Goal: Information Seeking & Learning: Learn about a topic

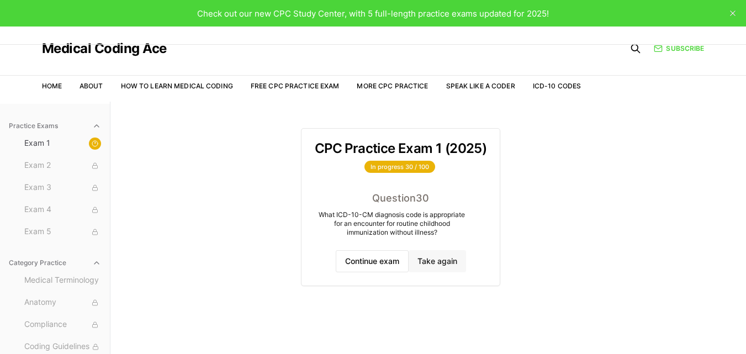
click at [446, 252] on button "Take again" at bounding box center [437, 261] width 57 height 22
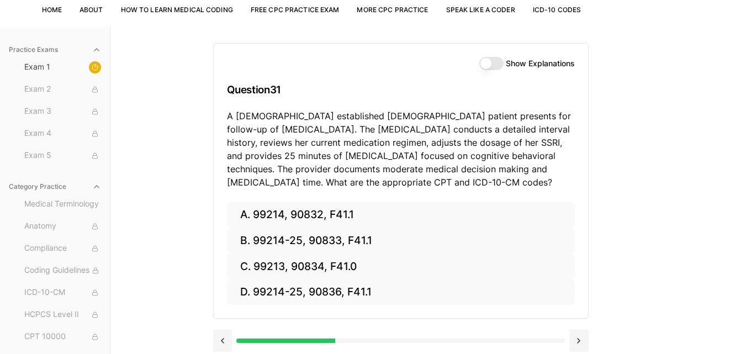
scroll to position [102, 0]
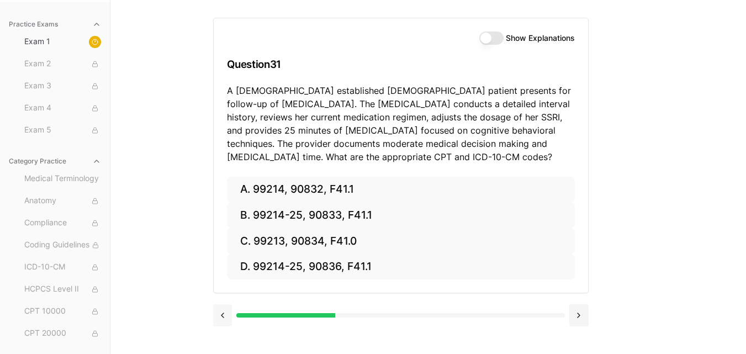
click at [224, 316] on button at bounding box center [222, 315] width 19 height 22
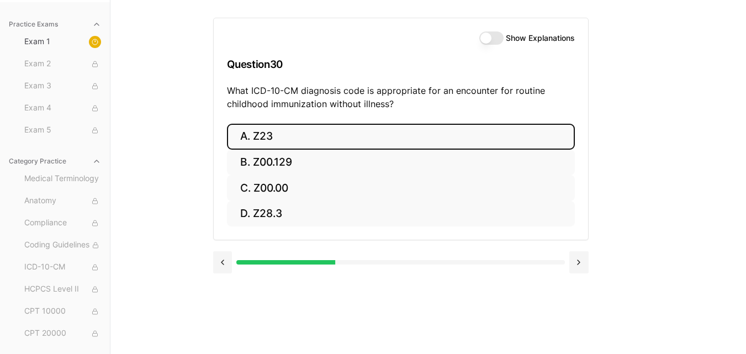
click at [224, 316] on div "Show Explanations Question 30 What ICD-10-CM diagnosis code is appropriate for …" at bounding box center [428, 177] width 431 height 354
click at [220, 257] on button at bounding box center [222, 262] width 19 height 22
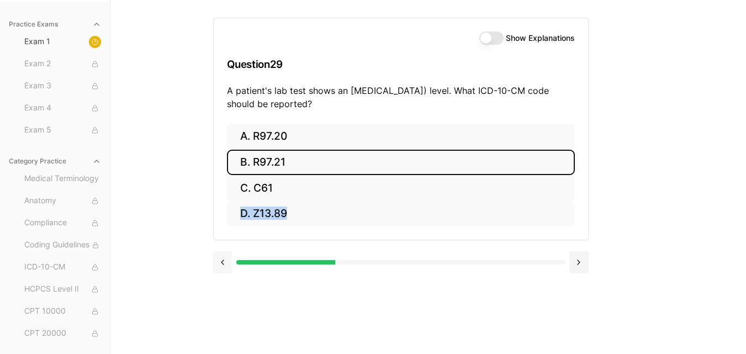
click at [220, 257] on button at bounding box center [222, 262] width 19 height 22
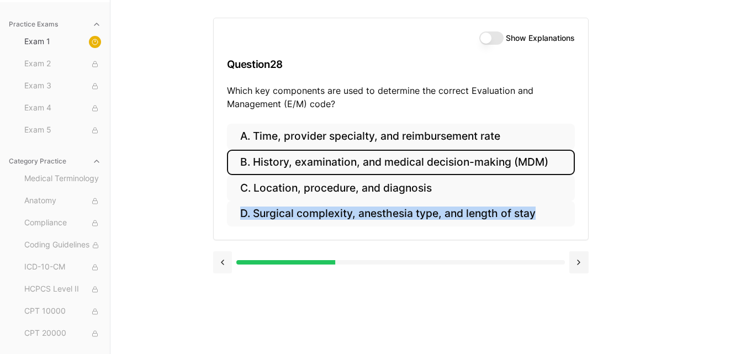
click at [220, 257] on button at bounding box center [222, 262] width 19 height 22
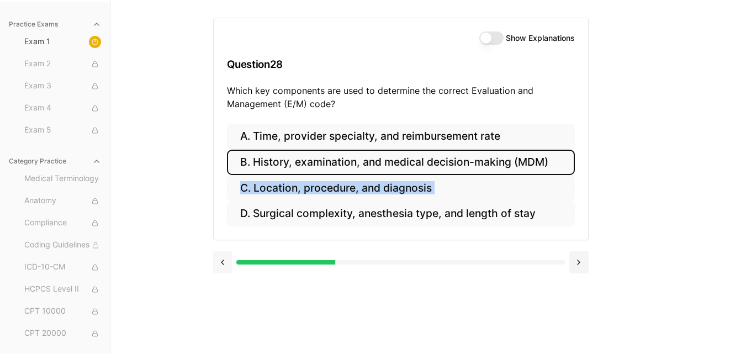
click at [220, 240] on div "A. Time, provider specialty, and reimbursement rate B. History, examination, an…" at bounding box center [401, 182] width 374 height 117
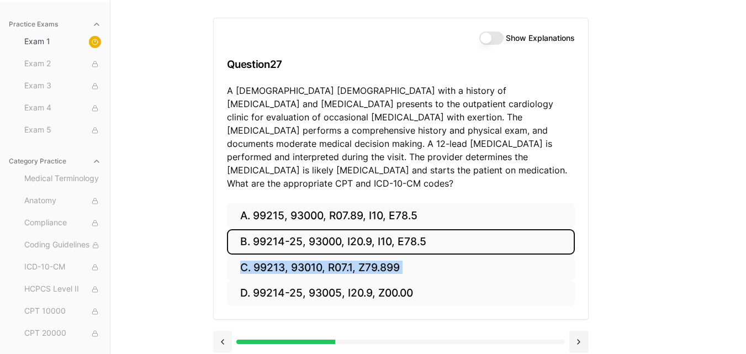
click at [220, 257] on div "A. 99215, 93000, R07.89, I10, E78.5 B. 99214-25, 93000, I20.9, I10, E78.5 C. 99…" at bounding box center [401, 261] width 374 height 117
click at [225, 331] on button at bounding box center [222, 342] width 19 height 22
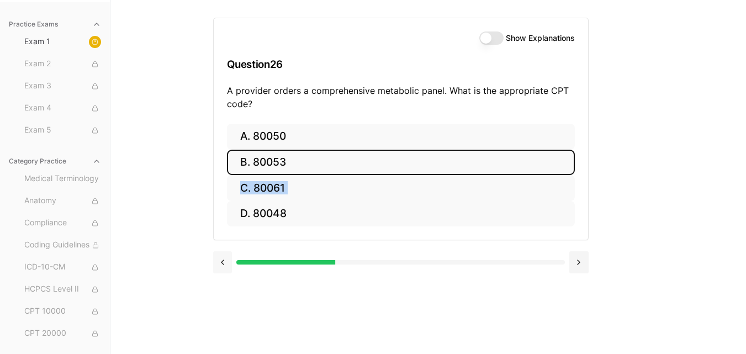
click at [225, 329] on div "Show Explanations Question 26 A provider orders a comprehensive metabolic panel…" at bounding box center [428, 177] width 431 height 354
click at [228, 260] on button at bounding box center [222, 262] width 19 height 22
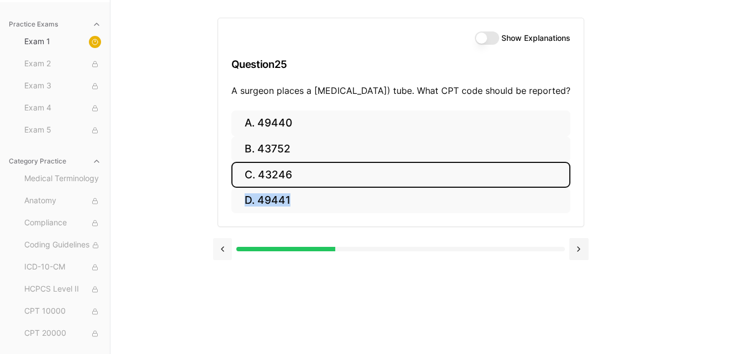
click at [228, 260] on button at bounding box center [222, 249] width 19 height 22
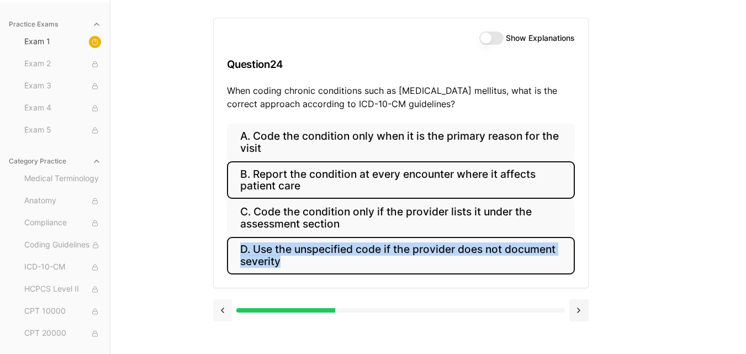
click at [228, 260] on button "D. Use the unspecified code if the provider does not document severity" at bounding box center [401, 256] width 348 height 38
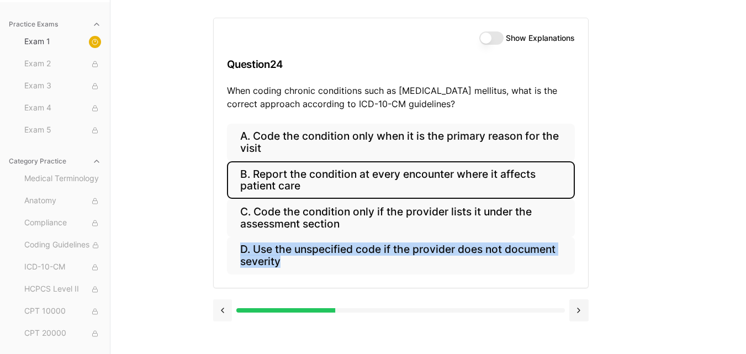
click at [228, 299] on button at bounding box center [222, 310] width 19 height 22
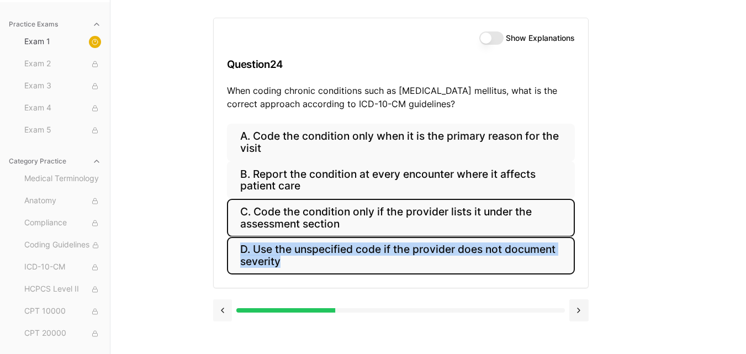
click at [228, 260] on button "D. Use the unspecified code if the provider does not document severity" at bounding box center [401, 256] width 348 height 38
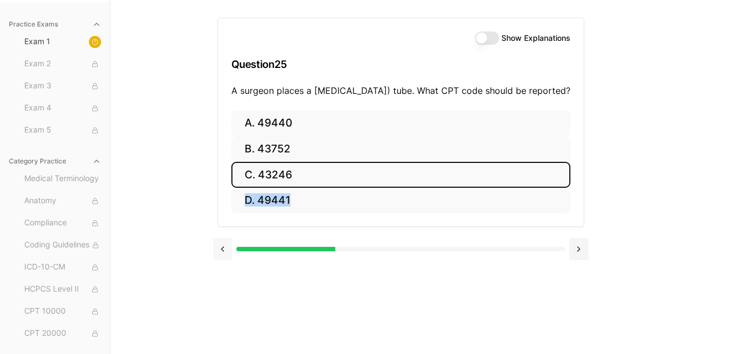
click at [228, 260] on button at bounding box center [222, 249] width 19 height 22
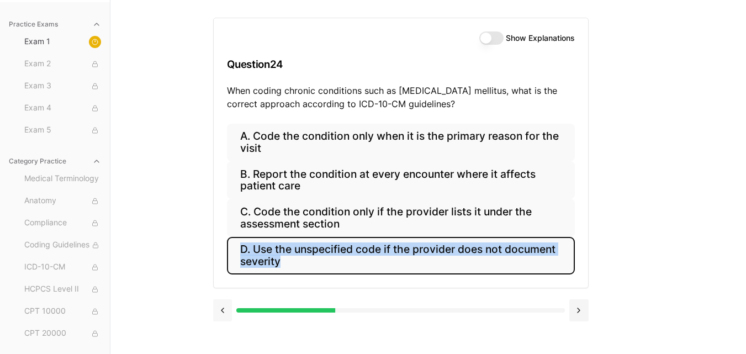
click at [228, 260] on button "D. Use the unspecified code if the provider does not document severity" at bounding box center [401, 256] width 348 height 38
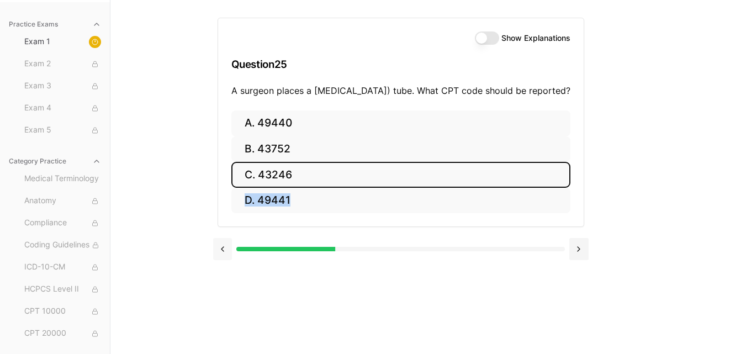
click at [228, 260] on button at bounding box center [222, 249] width 19 height 22
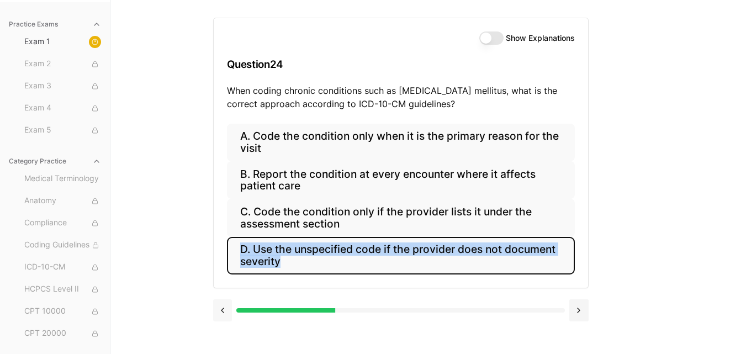
click at [223, 311] on button at bounding box center [222, 310] width 19 height 22
click at [223, 311] on div "Show Explanations Question 24 When coding chronic conditions such as [MEDICAL_D…" at bounding box center [428, 177] width 431 height 354
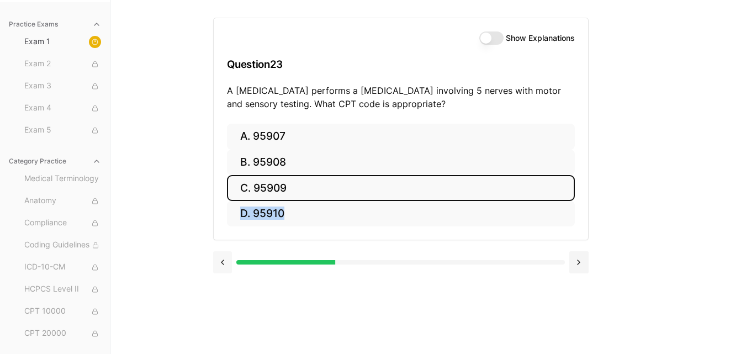
click at [223, 311] on div "Show Explanations Question 23 A [MEDICAL_DATA] performs a [MEDICAL_DATA] involv…" at bounding box center [428, 177] width 431 height 354
click at [221, 265] on button at bounding box center [222, 262] width 19 height 22
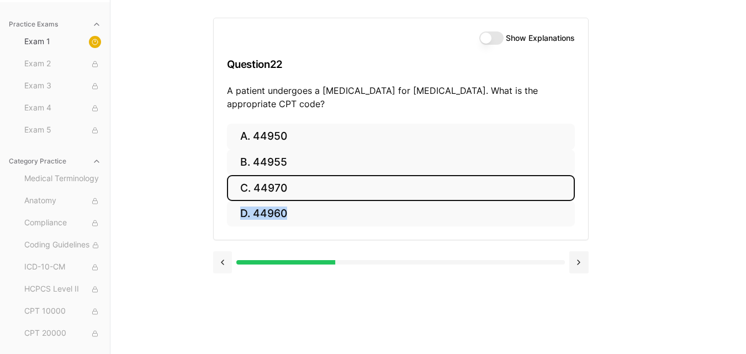
click at [221, 266] on button at bounding box center [222, 262] width 19 height 22
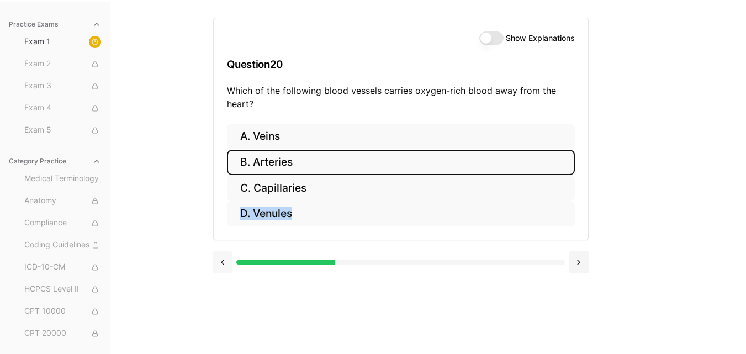
click at [221, 266] on button at bounding box center [222, 262] width 19 height 22
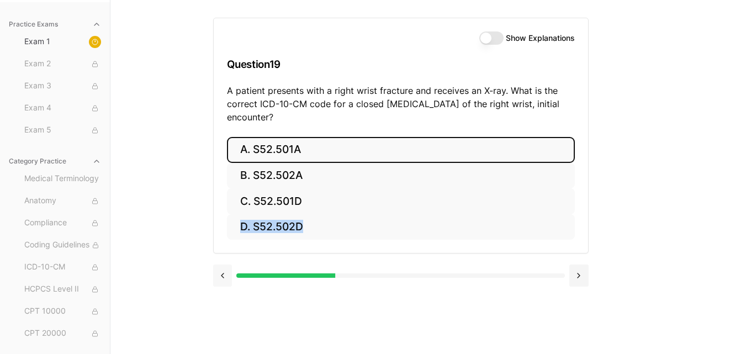
click at [221, 266] on button at bounding box center [222, 276] width 19 height 22
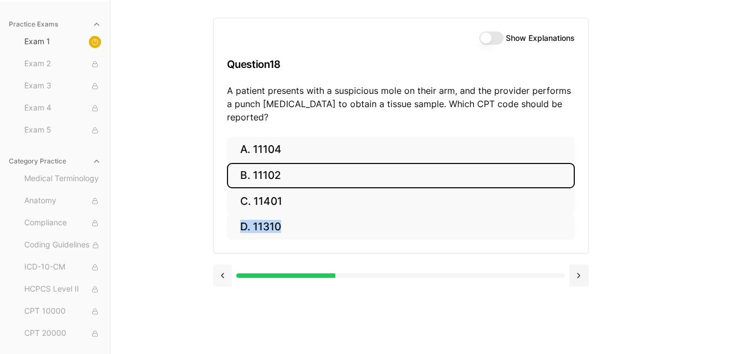
click at [221, 266] on button at bounding box center [222, 276] width 19 height 22
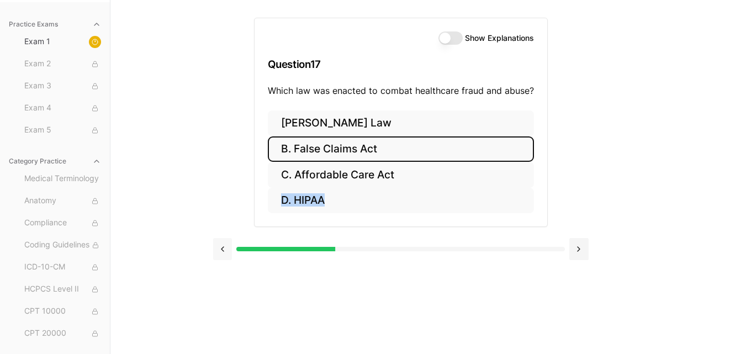
click at [221, 266] on div at bounding box center [401, 248] width 376 height 42
click at [223, 250] on button at bounding box center [222, 249] width 19 height 22
click at [223, 250] on div at bounding box center [401, 248] width 376 height 42
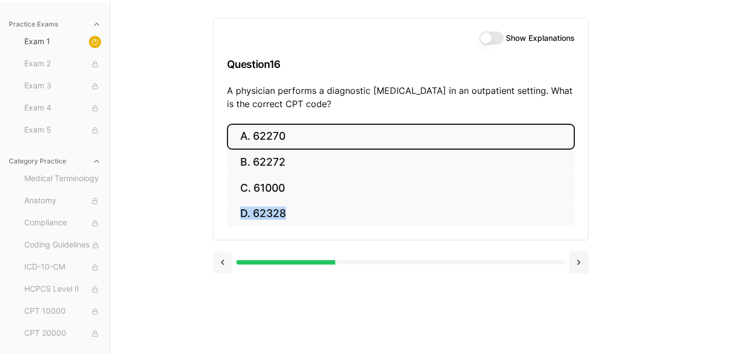
click at [223, 250] on div at bounding box center [401, 261] width 376 height 42
click at [222, 260] on button at bounding box center [222, 262] width 19 height 22
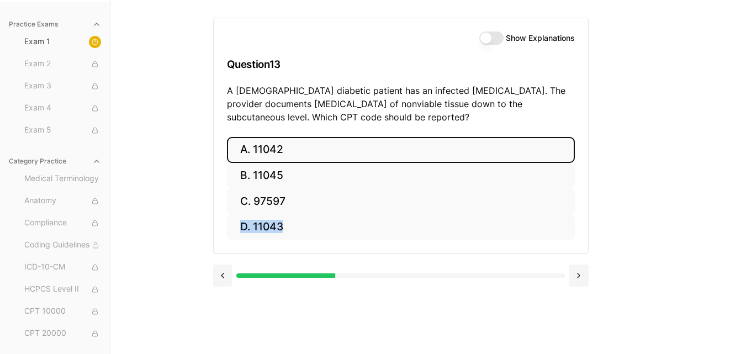
click at [222, 259] on div at bounding box center [401, 274] width 376 height 42
click at [219, 278] on button at bounding box center [222, 276] width 19 height 22
click at [219, 278] on div at bounding box center [401, 274] width 376 height 42
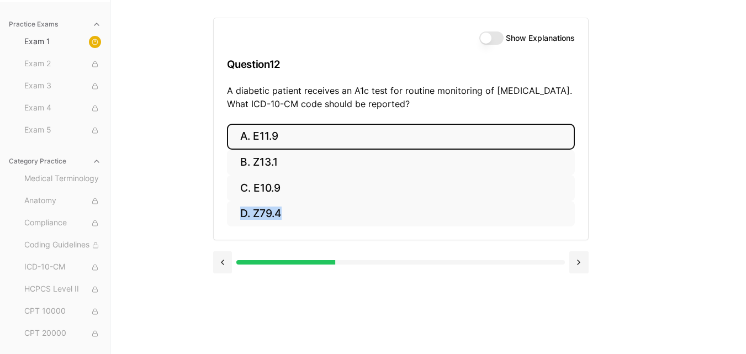
click at [219, 278] on div at bounding box center [401, 261] width 376 height 42
click at [225, 263] on button at bounding box center [222, 262] width 19 height 22
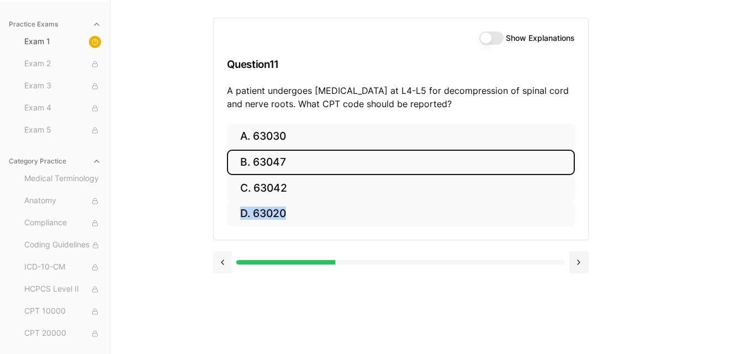
click at [225, 263] on button at bounding box center [222, 262] width 19 height 22
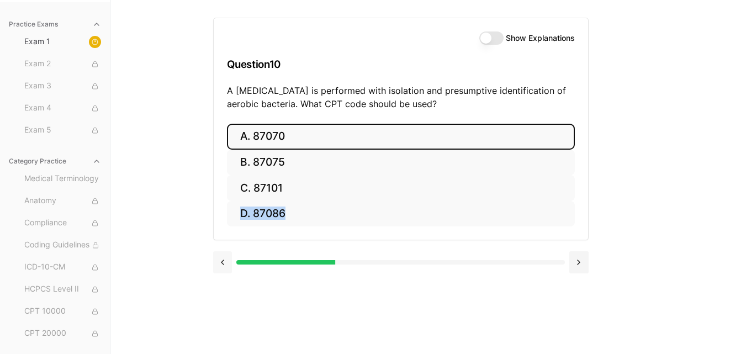
click at [225, 263] on button at bounding box center [222, 262] width 19 height 22
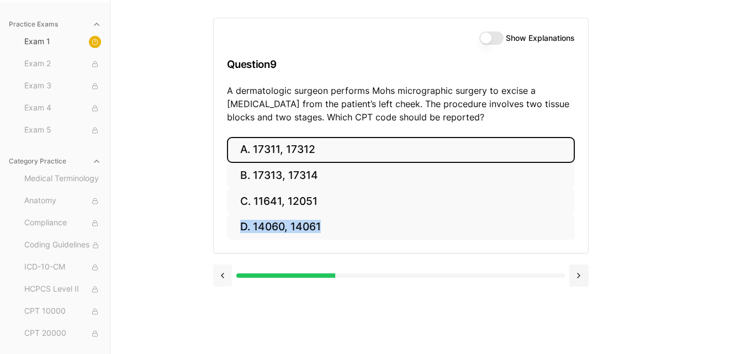
click at [225, 263] on div at bounding box center [401, 274] width 376 height 42
click at [222, 279] on button at bounding box center [222, 276] width 19 height 22
click at [222, 279] on div at bounding box center [401, 274] width 376 height 42
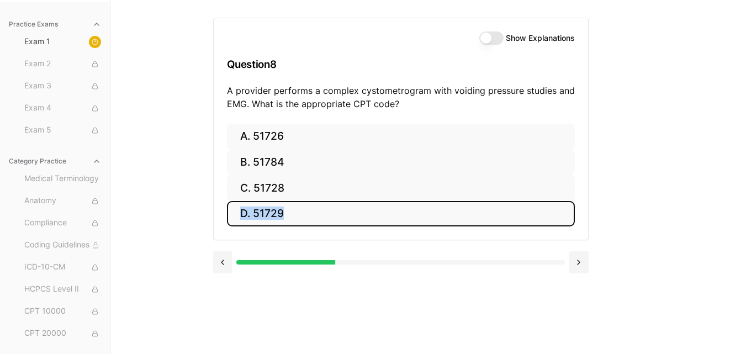
click at [223, 279] on div at bounding box center [401, 261] width 376 height 42
click at [226, 266] on button at bounding box center [222, 262] width 19 height 22
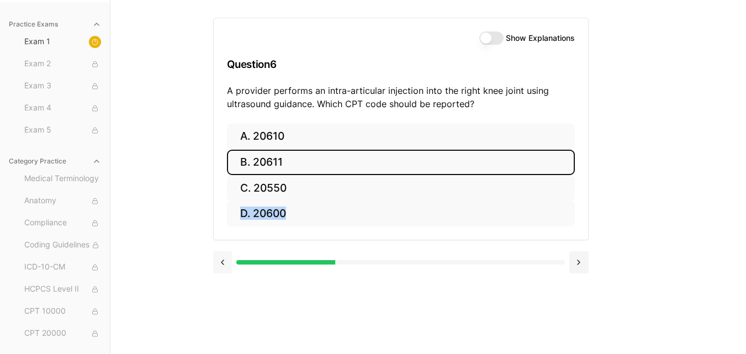
click at [226, 266] on button at bounding box center [222, 262] width 19 height 22
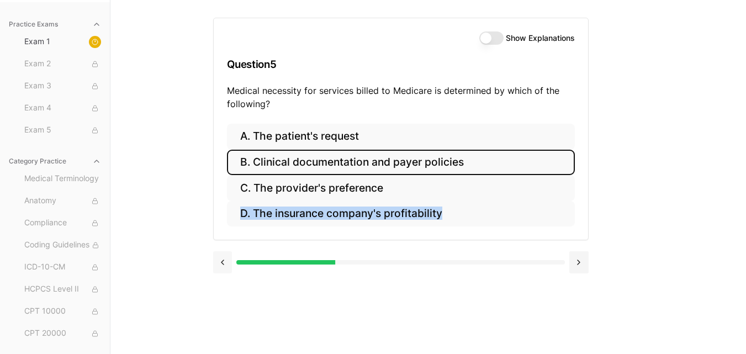
click at [226, 266] on button at bounding box center [222, 262] width 19 height 22
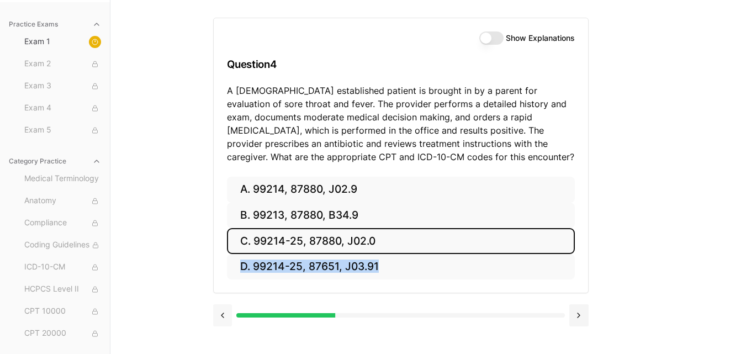
click at [226, 266] on div "A. 99214, 87880, J02.9 B. 99213, 87880, B34.9 C. 99214-25, 87880, J02.0 D. 9921…" at bounding box center [401, 235] width 374 height 117
click at [224, 316] on button at bounding box center [222, 315] width 19 height 22
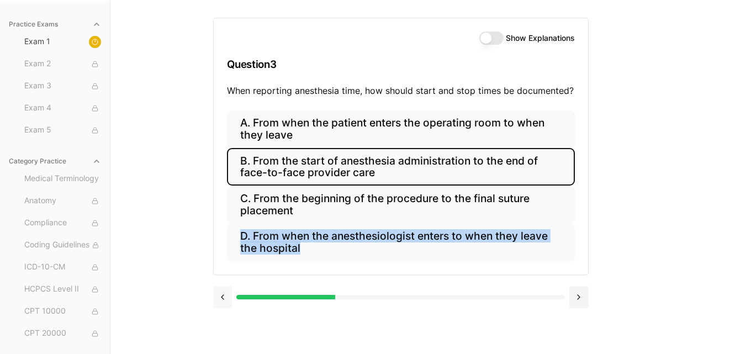
click at [224, 316] on div at bounding box center [401, 296] width 376 height 42
click at [225, 297] on button at bounding box center [222, 297] width 19 height 22
click at [225, 297] on div "Show Explanations Question 3 When reporting anesthesia time, how should start a…" at bounding box center [428, 177] width 431 height 354
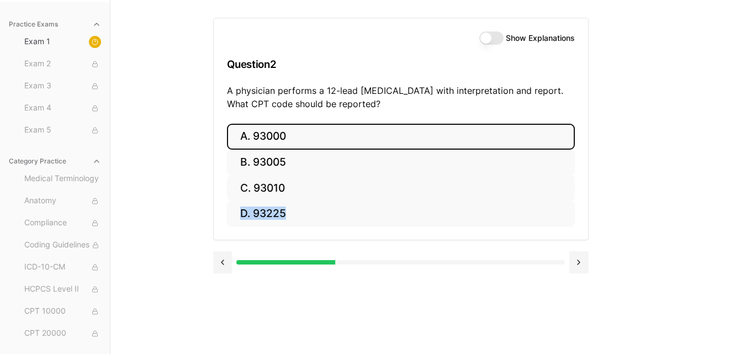
click at [225, 297] on div "Show Explanations Question 2 A physician performs a 12-lead [MEDICAL_DATA] with…" at bounding box center [428, 177] width 431 height 354
click at [221, 267] on button at bounding box center [222, 262] width 19 height 22
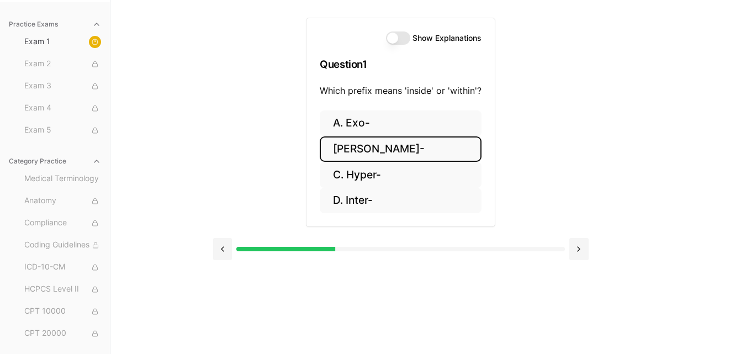
click at [563, 172] on div "Show Explanations Question 1 Which prefix means 'inside' or 'within'? A. Exo- […" at bounding box center [401, 134] width 376 height 269
click at [406, 152] on button "[PERSON_NAME]-" at bounding box center [401, 149] width 162 height 26
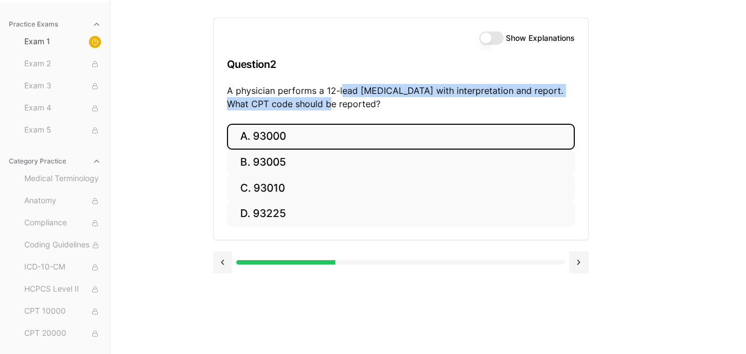
drag, startPoint x: 342, startPoint y: 88, endPoint x: 592, endPoint y: 101, distance: 250.5
click at [592, 101] on div "Show Explanations Question 2 A physician performs a 12-lead [MEDICAL_DATA] with…" at bounding box center [428, 177] width 431 height 354
click at [580, 261] on button at bounding box center [578, 262] width 19 height 22
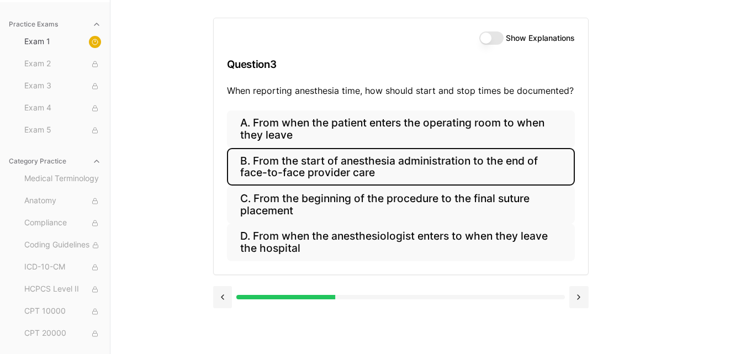
click at [580, 260] on div "A. From when the patient enters the operating room to when they leave B. From t…" at bounding box center [401, 192] width 374 height 164
click at [578, 296] on button at bounding box center [578, 297] width 19 height 22
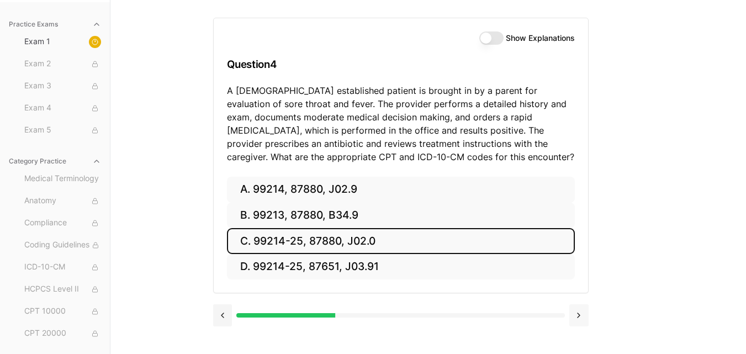
click at [578, 296] on div at bounding box center [401, 314] width 376 height 42
click at [578, 297] on div at bounding box center [401, 314] width 376 height 42
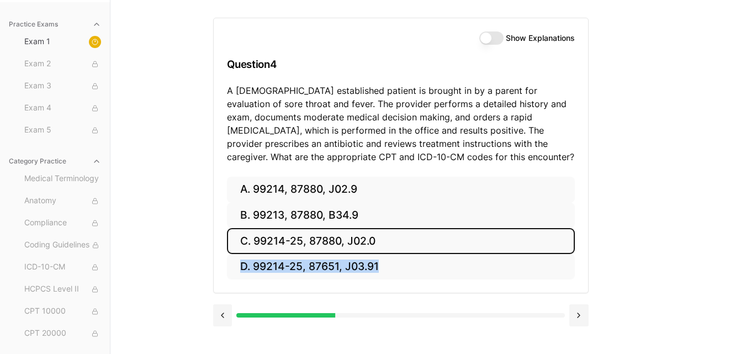
click at [578, 297] on div at bounding box center [401, 314] width 376 height 42
click at [575, 315] on button at bounding box center [578, 315] width 19 height 22
click at [575, 315] on div "Show Explanations Question 4 A [DEMOGRAPHIC_DATA] established patient is brough…" at bounding box center [428, 177] width 431 height 354
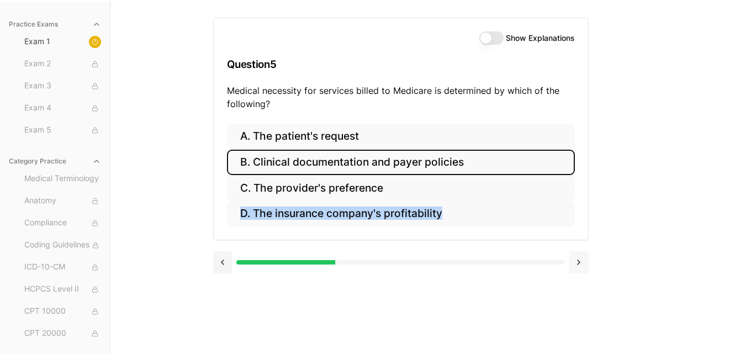
click at [575, 315] on div "Show Explanations Question 5 Medical necessity for services billed to Medicare …" at bounding box center [428, 177] width 431 height 354
click at [577, 264] on button at bounding box center [578, 262] width 19 height 22
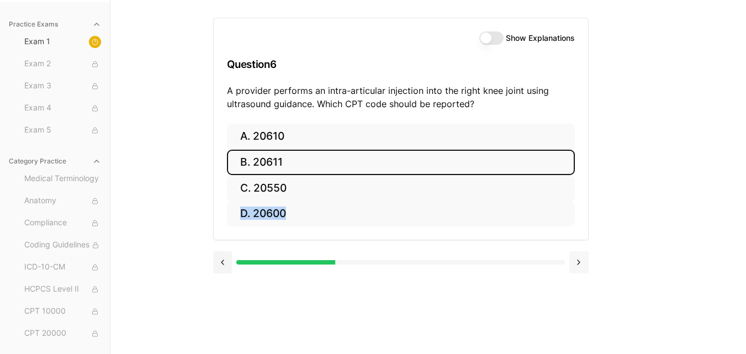
click at [577, 264] on button at bounding box center [578, 262] width 19 height 22
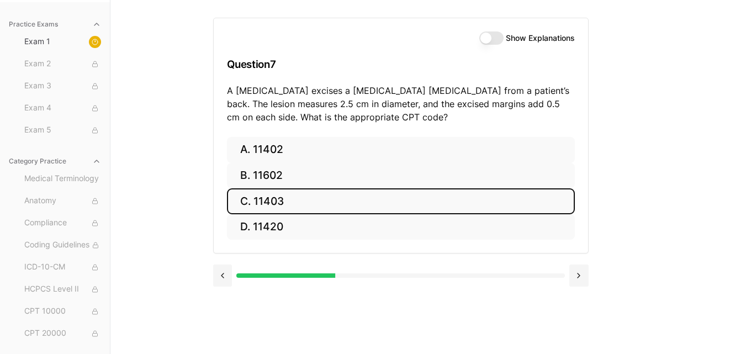
click at [577, 263] on div at bounding box center [401, 274] width 376 height 42
click at [576, 281] on button at bounding box center [578, 276] width 19 height 22
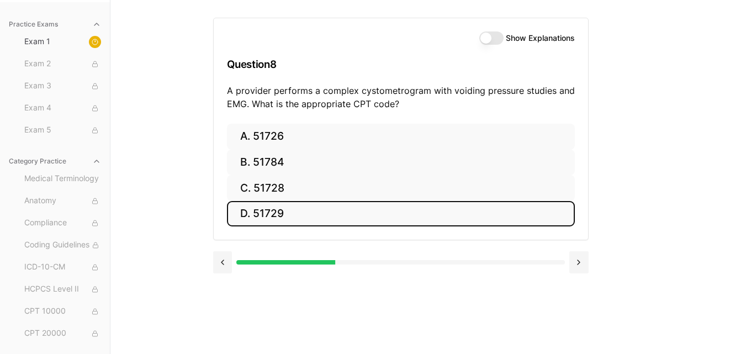
click at [498, 45] on div "Show Explanations Question 8 A provider performs a complex cystometrogram with …" at bounding box center [401, 70] width 374 height 105
click at [495, 35] on button "Show Explanations" at bounding box center [491, 37] width 24 height 13
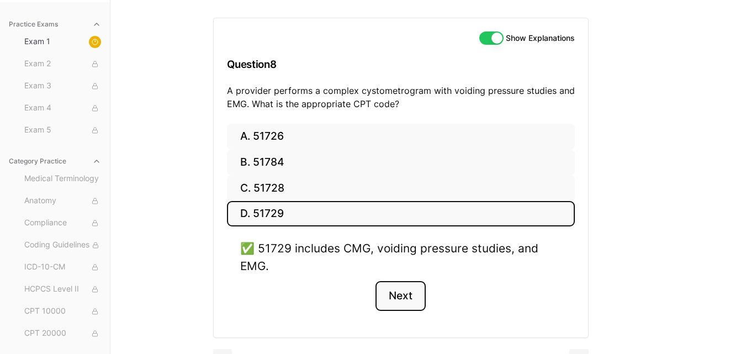
click at [409, 294] on button "Next" at bounding box center [401, 296] width 50 height 30
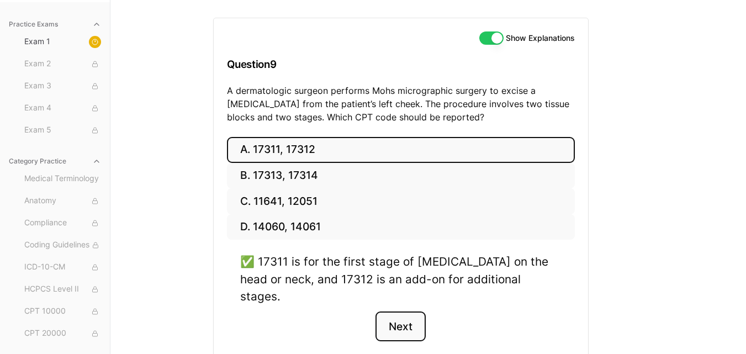
click at [409, 311] on button "Next" at bounding box center [401, 326] width 50 height 30
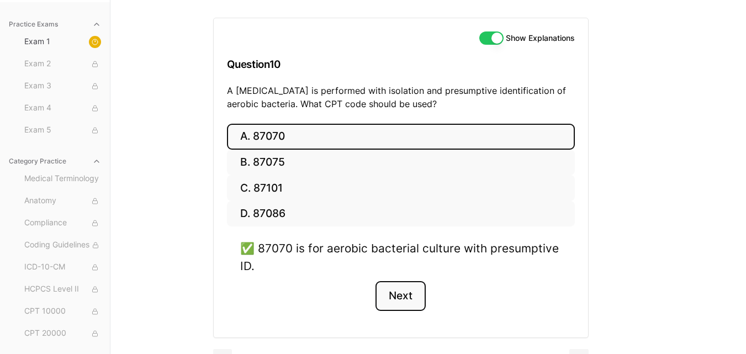
click at [409, 294] on button "Next" at bounding box center [401, 296] width 50 height 30
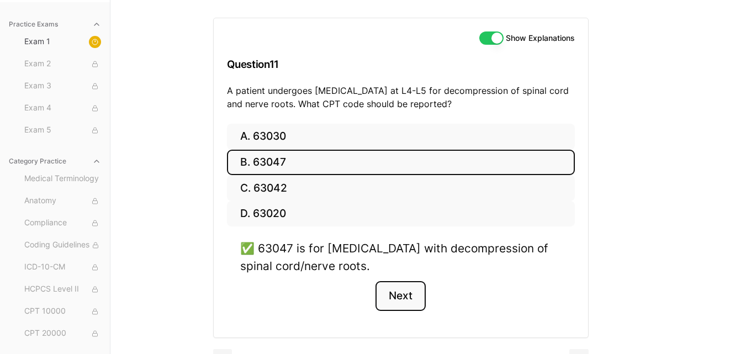
click at [409, 294] on button "Next" at bounding box center [401, 296] width 50 height 30
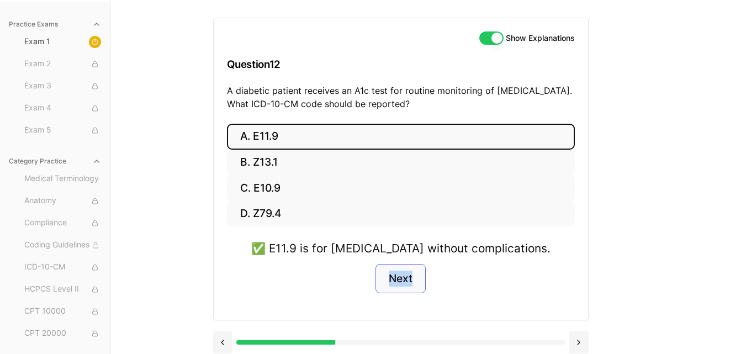
click at [409, 294] on div "✅ E11.9 is for [MEDICAL_DATA] without complications. Next" at bounding box center [401, 273] width 348 height 67
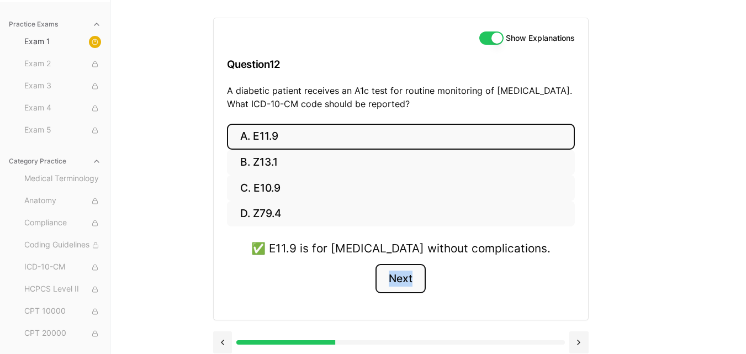
click at [404, 278] on button "Next" at bounding box center [401, 279] width 50 height 30
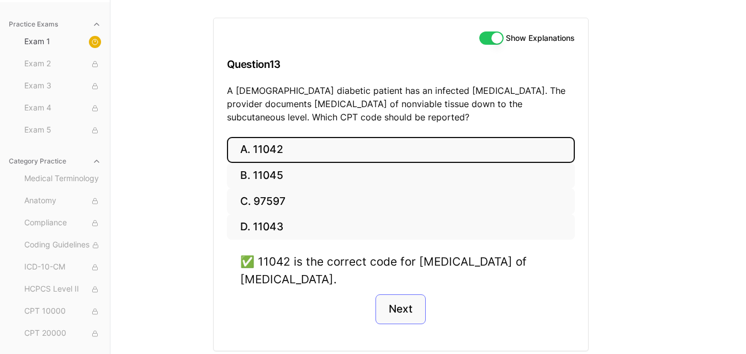
click at [404, 278] on div "✅ 11042 is the correct code for [MEDICAL_DATA] of [MEDICAL_DATA]." at bounding box center [400, 270] width 321 height 34
click at [404, 299] on button "Next" at bounding box center [401, 309] width 50 height 30
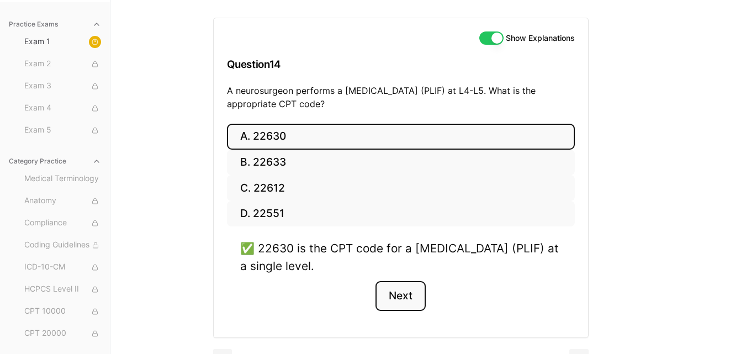
click at [404, 299] on button "Next" at bounding box center [401, 296] width 50 height 30
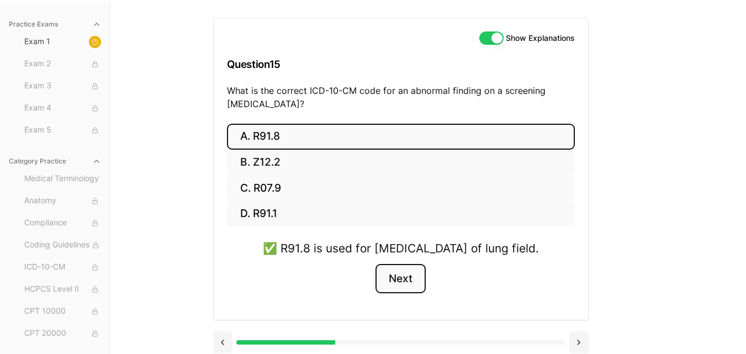
click at [404, 294] on button "Next" at bounding box center [401, 279] width 50 height 30
click at [404, 299] on div "✅ R91.8 is used for [MEDICAL_DATA] of lung field. Next" at bounding box center [401, 273] width 348 height 67
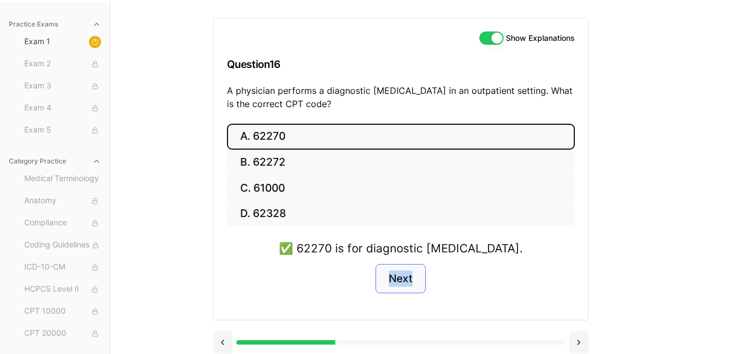
click at [404, 299] on div "✅ 62270 is for diagnostic [MEDICAL_DATA]. Next" at bounding box center [401, 273] width 348 height 67
click at [404, 284] on button "Next" at bounding box center [401, 279] width 50 height 30
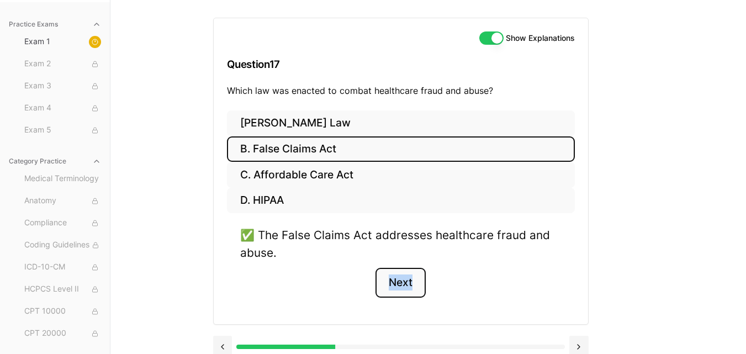
click at [404, 284] on button "Next" at bounding box center [401, 283] width 50 height 30
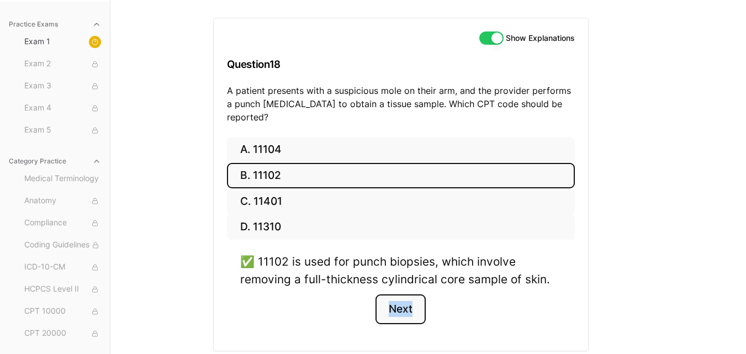
click at [404, 294] on button "Next" at bounding box center [401, 309] width 50 height 30
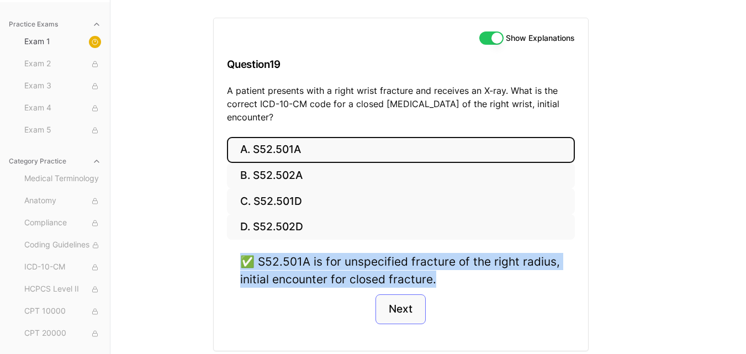
click at [404, 284] on div "✅ S52.501A is for unspecified fracture of the right radius, initial encounter f…" at bounding box center [400, 270] width 321 height 34
click at [400, 306] on button "Next" at bounding box center [401, 309] width 50 height 30
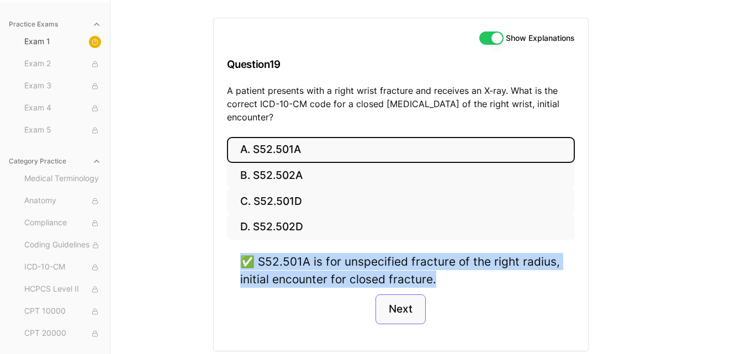
click at [400, 306] on div "✅ S52.501A is for unspecified fracture of the right radius, initial encounter f…" at bounding box center [401, 295] width 348 height 84
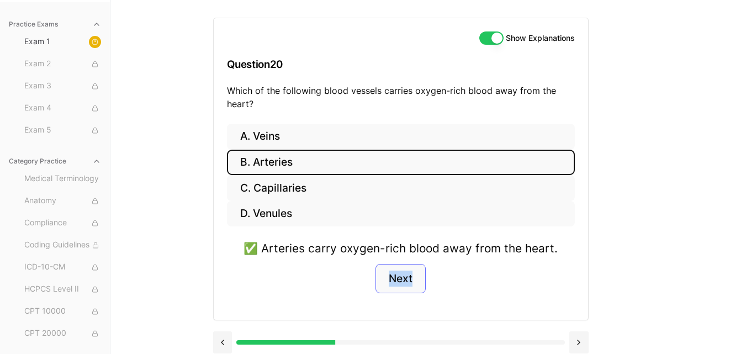
click at [400, 306] on div "✅ Arteries carry oxygen-rich blood away from the heart. Next" at bounding box center [401, 273] width 348 height 67
click at [395, 283] on button "Next" at bounding box center [401, 279] width 50 height 30
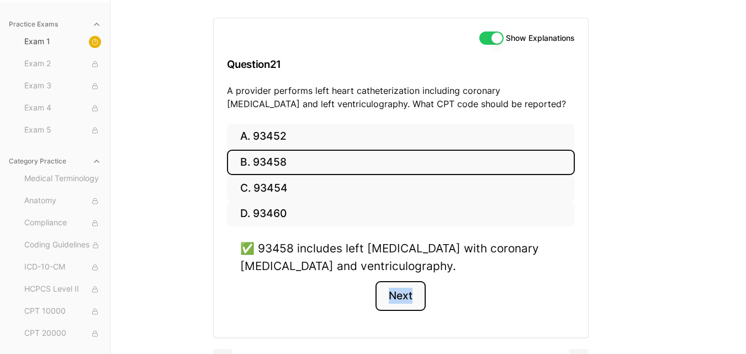
click at [395, 283] on button "Next" at bounding box center [401, 296] width 50 height 30
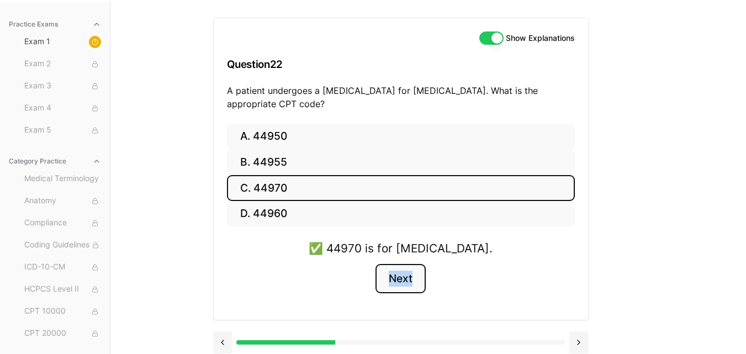
click at [395, 283] on button "Next" at bounding box center [401, 279] width 50 height 30
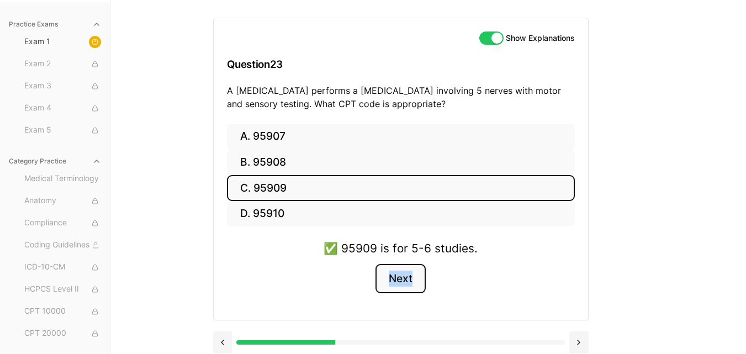
click at [395, 283] on button "Next" at bounding box center [401, 279] width 50 height 30
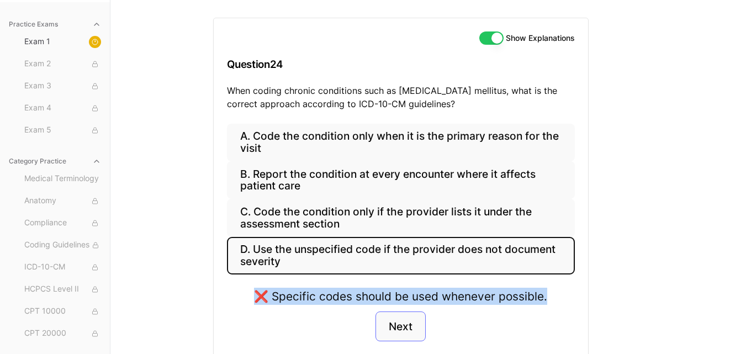
click at [395, 283] on div "A. Code the condition only when it is the primary reason for the visit B. Repor…" at bounding box center [401, 246] width 374 height 244
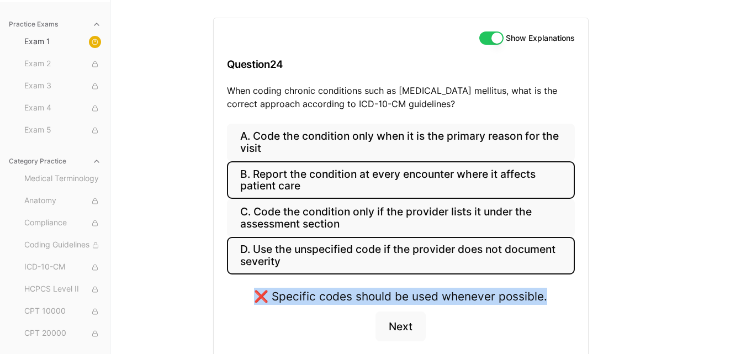
click at [426, 177] on button "B. Report the condition at every encounter where it affects patient care" at bounding box center [401, 180] width 348 height 38
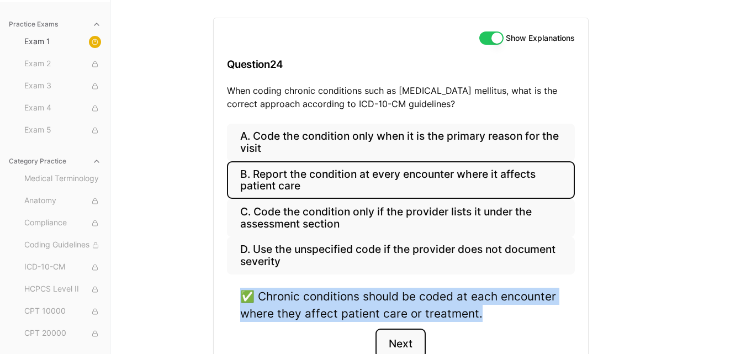
click at [406, 332] on button "Next" at bounding box center [401, 344] width 50 height 30
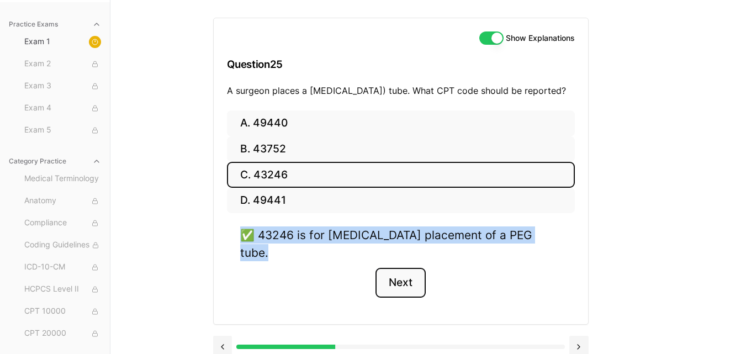
click at [404, 287] on button "Next" at bounding box center [401, 283] width 50 height 30
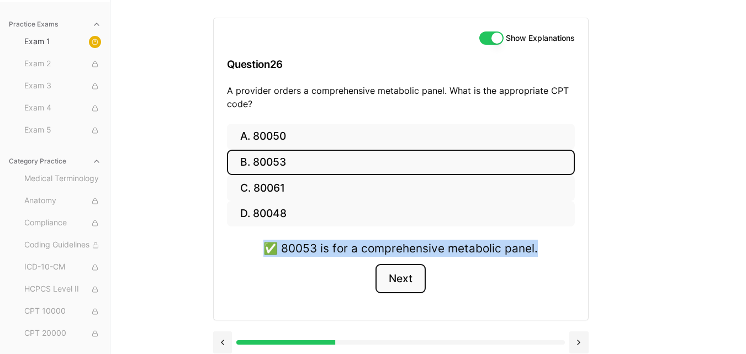
click at [404, 286] on button "Next" at bounding box center [401, 279] width 50 height 30
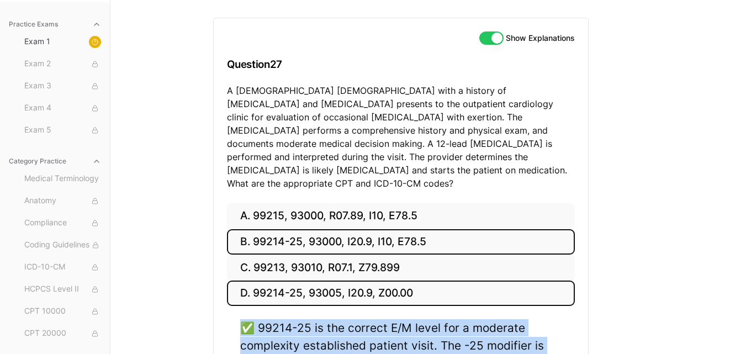
click at [404, 286] on button "D. 99214-25, 93005, I20.9, Z00.00" at bounding box center [401, 294] width 348 height 26
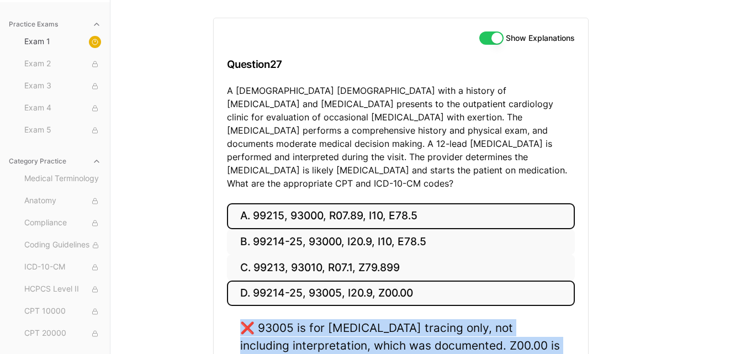
click at [401, 210] on button "A. 99215, 93000, R07.89, I10, E78.5" at bounding box center [401, 216] width 348 height 26
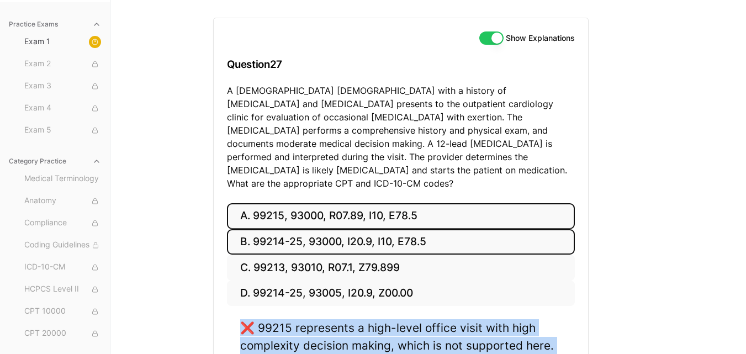
click at [418, 231] on button "B. 99214-25, 93000, I20.9, I10, E78.5" at bounding box center [401, 242] width 348 height 26
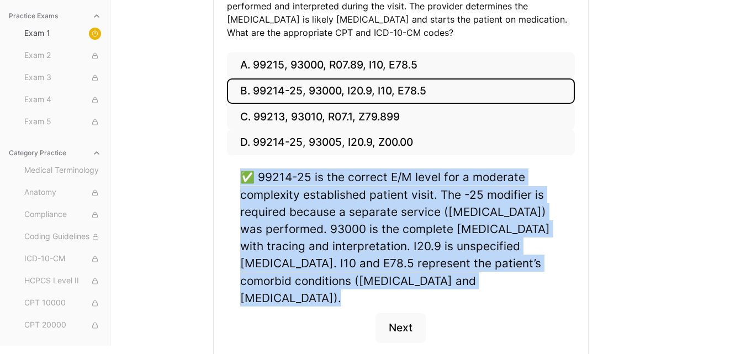
scroll to position [259, 0]
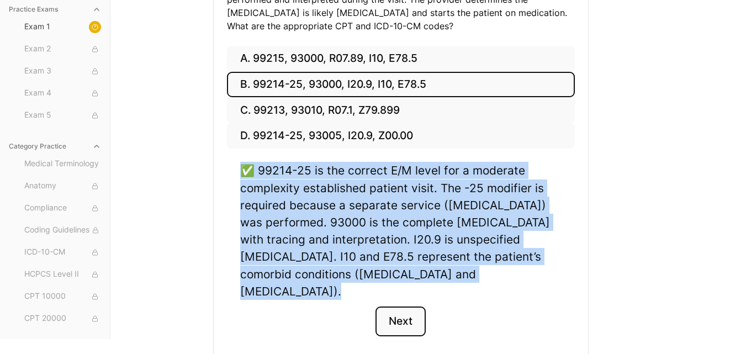
click at [409, 307] on button "Next" at bounding box center [401, 322] width 50 height 30
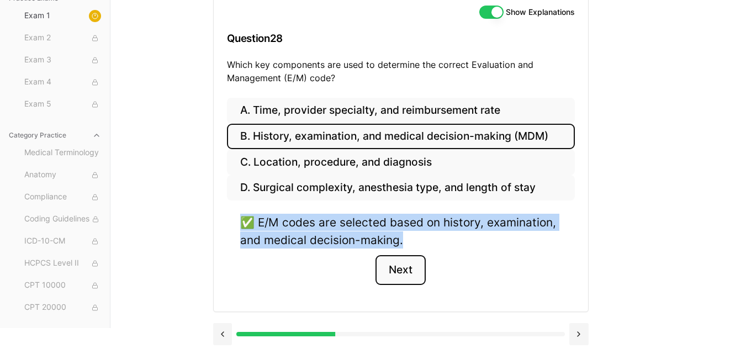
click at [407, 267] on button "Next" at bounding box center [401, 270] width 50 height 30
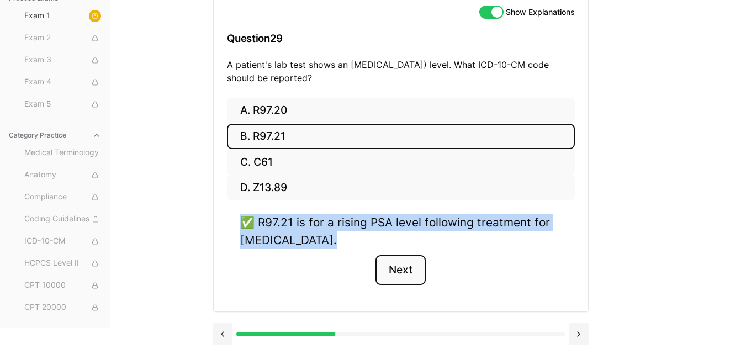
click at [407, 267] on button "Next" at bounding box center [401, 270] width 50 height 30
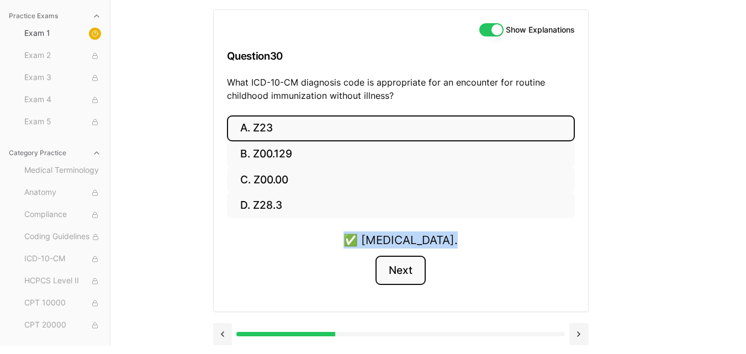
click at [407, 267] on button "Next" at bounding box center [401, 271] width 50 height 30
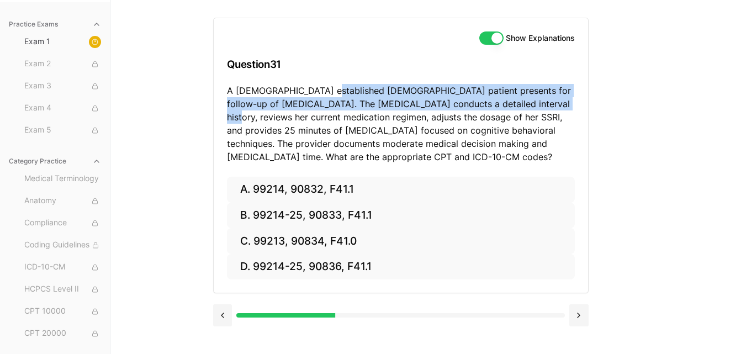
drag, startPoint x: 321, startPoint y: 88, endPoint x: 526, endPoint y: 103, distance: 205.5
click at [526, 103] on p "A [DEMOGRAPHIC_DATA] established [DEMOGRAPHIC_DATA] patient presents for follow…" at bounding box center [401, 124] width 348 height 80
click at [318, 102] on p "A [DEMOGRAPHIC_DATA] established [DEMOGRAPHIC_DATA] patient presents for follow…" at bounding box center [401, 124] width 348 height 80
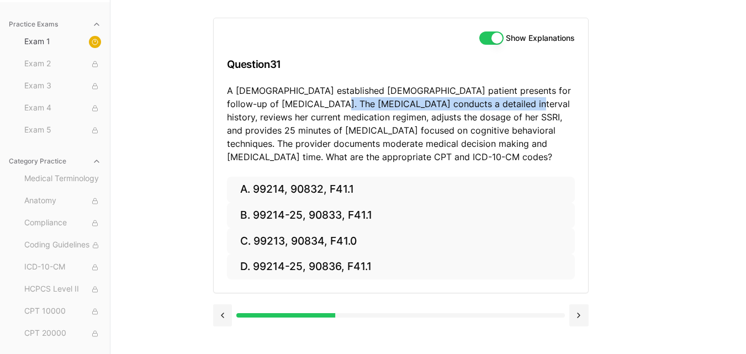
drag, startPoint x: 308, startPoint y: 105, endPoint x: 494, endPoint y: 107, distance: 186.7
click at [494, 107] on p "A [DEMOGRAPHIC_DATA] established [DEMOGRAPHIC_DATA] patient presents for follow…" at bounding box center [401, 124] width 348 height 80
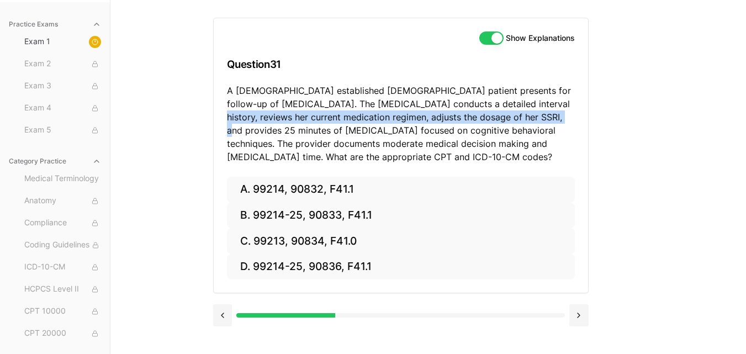
drag, startPoint x: 509, startPoint y: 105, endPoint x: 514, endPoint y: 121, distance: 16.9
click at [514, 121] on p "A [DEMOGRAPHIC_DATA] established [DEMOGRAPHIC_DATA] patient presents for follow…" at bounding box center [401, 124] width 348 height 80
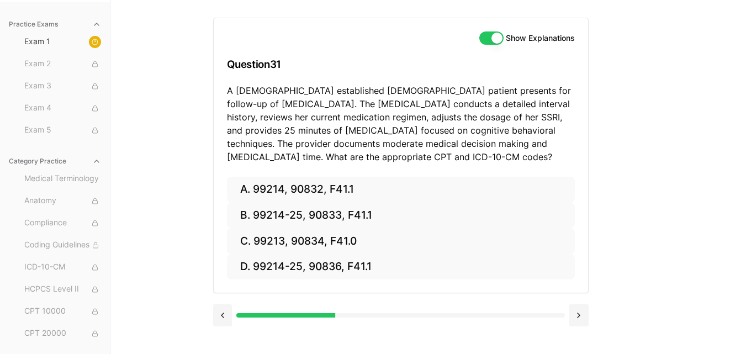
click at [536, 125] on p "A [DEMOGRAPHIC_DATA] established [DEMOGRAPHIC_DATA] patient presents for follow…" at bounding box center [401, 124] width 348 height 80
drag, startPoint x: 352, startPoint y: 133, endPoint x: 510, endPoint y: 133, distance: 157.9
click at [510, 133] on p "A [DEMOGRAPHIC_DATA] established [DEMOGRAPHIC_DATA] patient presents for follow…" at bounding box center [401, 124] width 348 height 80
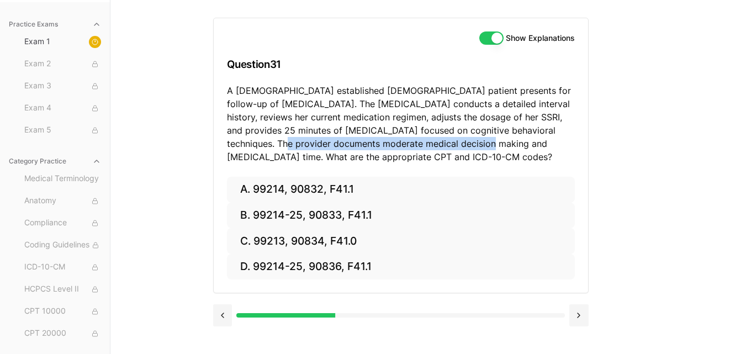
drag, startPoint x: 252, startPoint y: 145, endPoint x: 462, endPoint y: 150, distance: 209.9
click at [462, 150] on p "A [DEMOGRAPHIC_DATA] established [DEMOGRAPHIC_DATA] patient presents for follow…" at bounding box center [401, 124] width 348 height 80
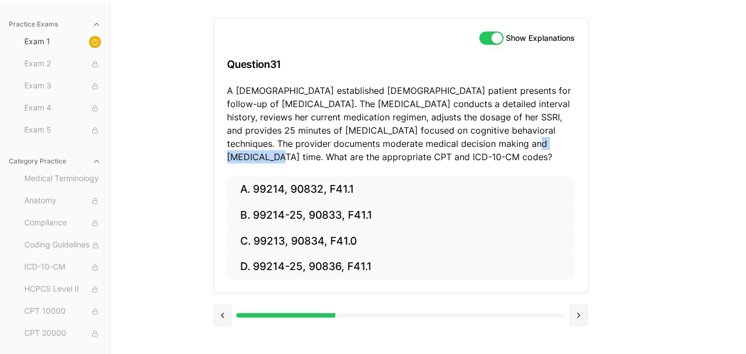
drag, startPoint x: 509, startPoint y: 147, endPoint x: 561, endPoint y: 148, distance: 52.5
click at [561, 148] on p "A [DEMOGRAPHIC_DATA] established [DEMOGRAPHIC_DATA] patient presents for follow…" at bounding box center [401, 124] width 348 height 80
drag, startPoint x: 383, startPoint y: 158, endPoint x: 457, endPoint y: 157, distance: 73.5
click at [457, 157] on p "A [DEMOGRAPHIC_DATA] established [DEMOGRAPHIC_DATA] patient presents for follow…" at bounding box center [401, 124] width 348 height 80
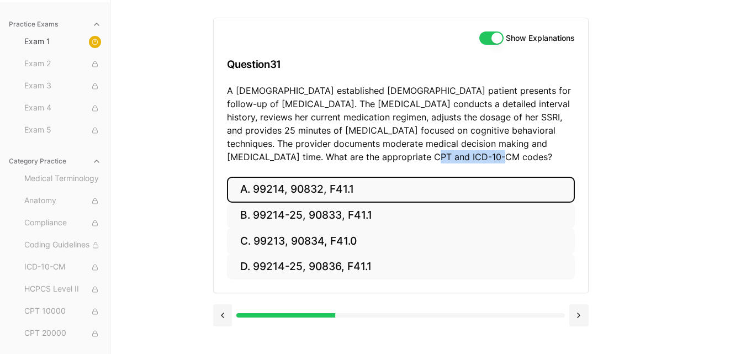
click at [315, 189] on button "A. 99214, 90832, F41.1" at bounding box center [401, 190] width 348 height 26
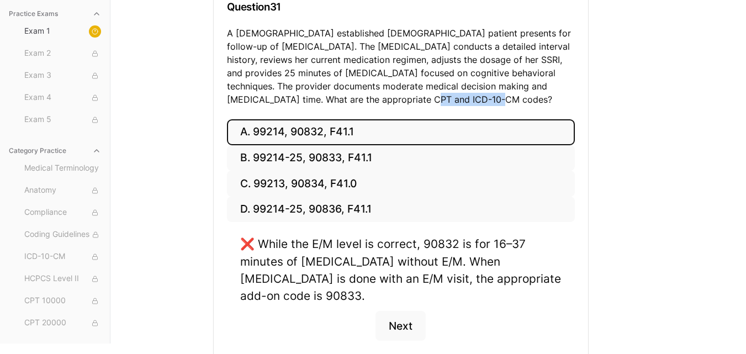
scroll to position [156, 0]
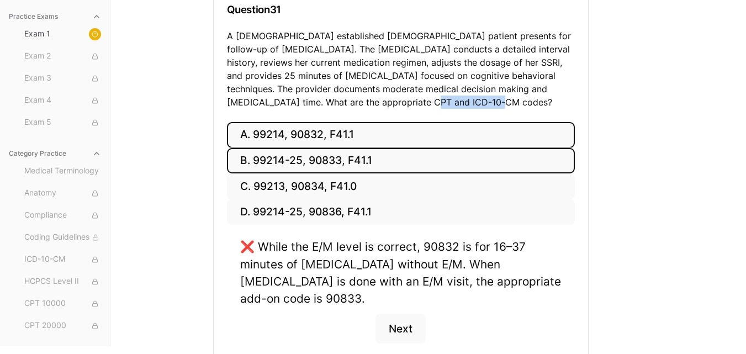
click at [480, 161] on button "B. 99214-25, 90833, F41.1" at bounding box center [401, 161] width 348 height 26
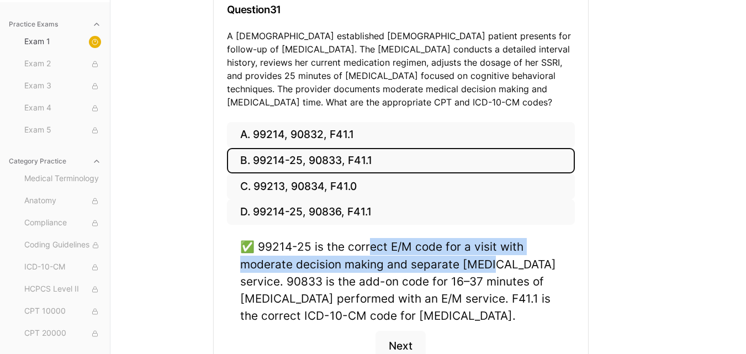
drag, startPoint x: 372, startPoint y: 245, endPoint x: 493, endPoint y: 267, distance: 122.8
click at [493, 267] on div "✅ 99214-25 is the correct E/M code for a visit with moderate decision making an…" at bounding box center [400, 281] width 321 height 86
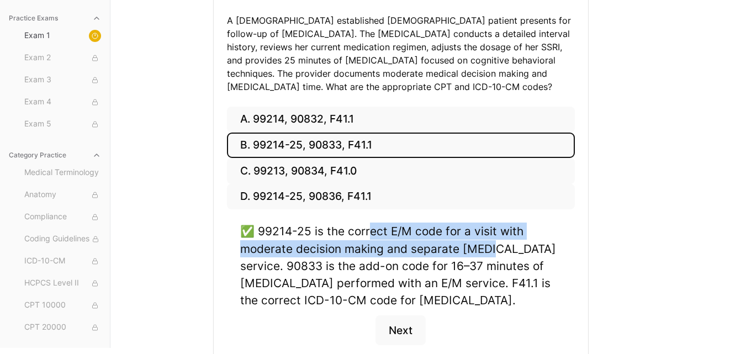
drag, startPoint x: 353, startPoint y: 280, endPoint x: 506, endPoint y: 341, distance: 164.6
click at [506, 341] on div "✅ 99214-25 is the correct E/M code for a visit with moderate decision making an…" at bounding box center [401, 291] width 348 height 136
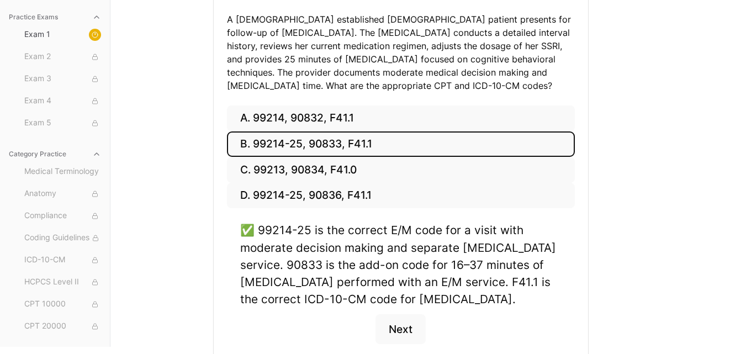
click at [625, 235] on div "Show Explanations Question 31 A [DEMOGRAPHIC_DATA] established [DEMOGRAPHIC_DAT…" at bounding box center [428, 138] width 431 height 418
click at [400, 341] on button "Next" at bounding box center [401, 329] width 50 height 30
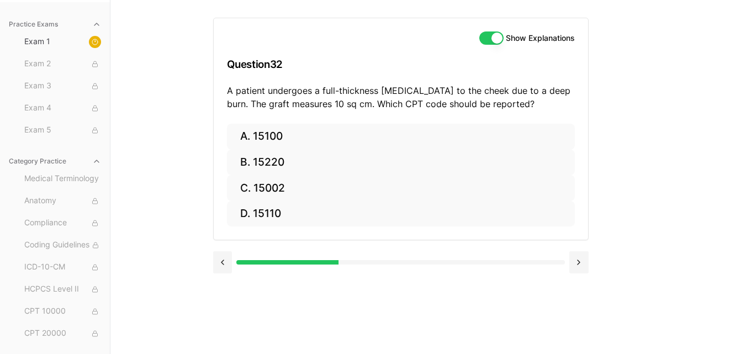
scroll to position [102, 0]
drag, startPoint x: 419, startPoint y: 87, endPoint x: 556, endPoint y: 94, distance: 136.6
click at [556, 94] on p "A patient undergoes a full-thickness [MEDICAL_DATA] to the cheek due to a deep …" at bounding box center [401, 97] width 348 height 27
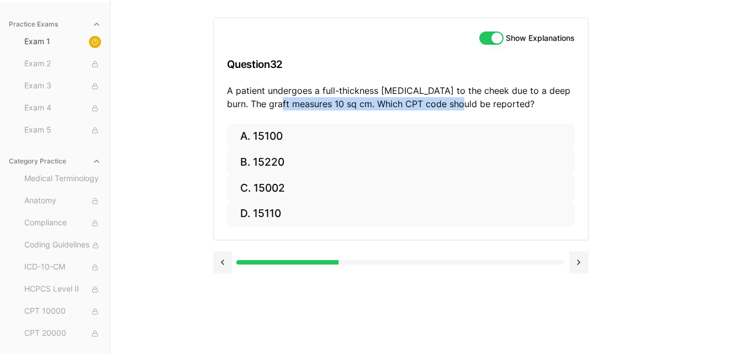
drag, startPoint x: 274, startPoint y: 101, endPoint x: 454, endPoint y: 106, distance: 179.6
click at [454, 106] on p "A patient undergoes a full-thickness [MEDICAL_DATA] to the cheek due to a deep …" at bounding box center [401, 97] width 348 height 27
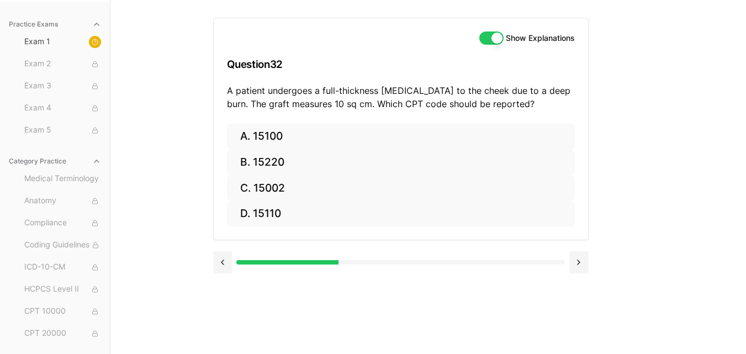
drag, startPoint x: 454, startPoint y: 106, endPoint x: 378, endPoint y: 80, distance: 80.5
click at [378, 80] on h3 "Question 32" at bounding box center [401, 64] width 348 height 33
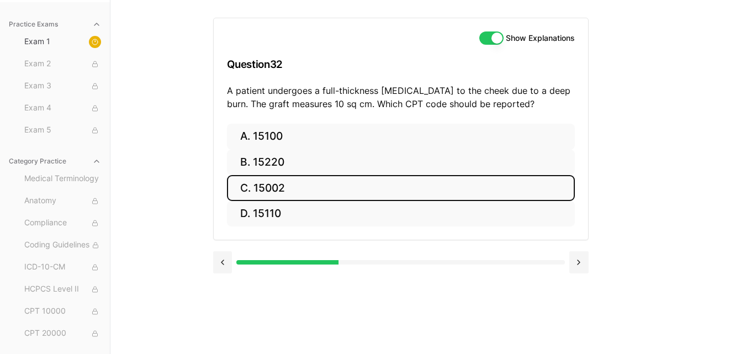
click at [294, 189] on button "C. 15002" at bounding box center [401, 188] width 348 height 26
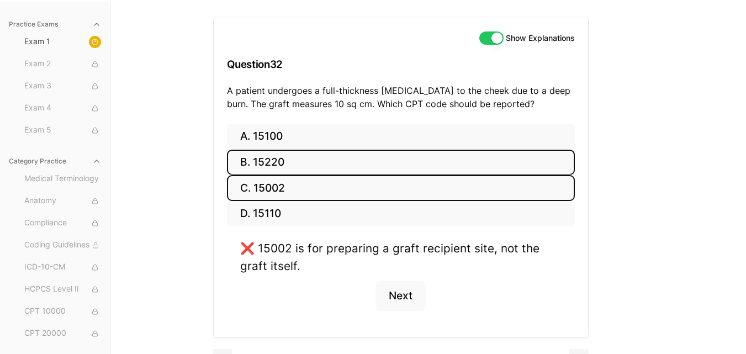
click at [292, 151] on button "B. 15220" at bounding box center [401, 163] width 348 height 26
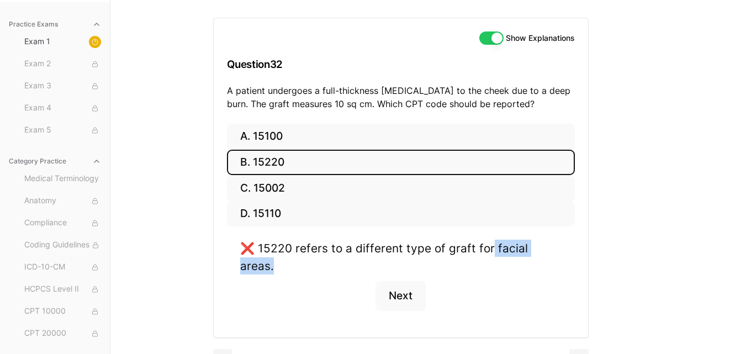
drag, startPoint x: 492, startPoint y: 245, endPoint x: 559, endPoint y: 256, distance: 68.4
click at [559, 256] on div "❌ 15220 refers to a different type of graft for facial areas." at bounding box center [400, 257] width 321 height 34
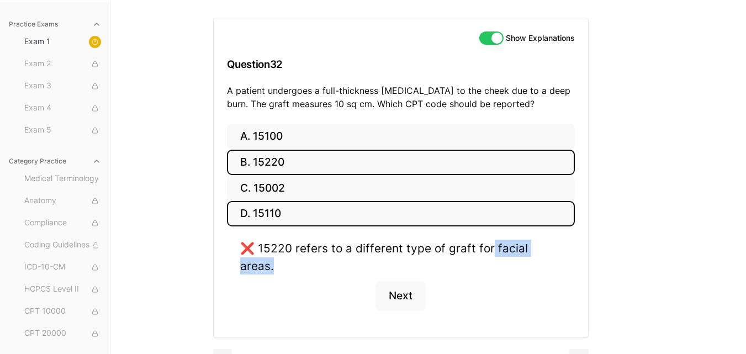
click at [434, 213] on button "D. 15110" at bounding box center [401, 214] width 348 height 26
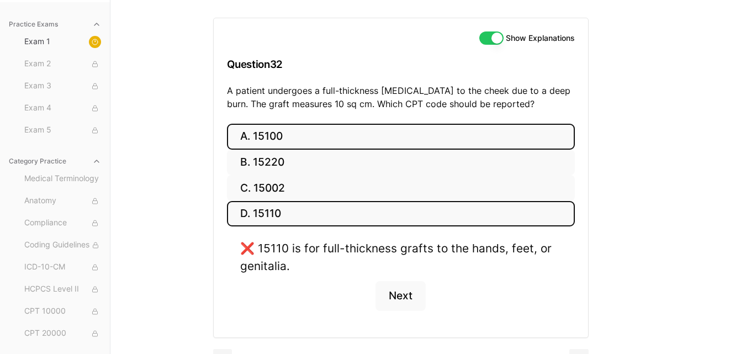
click at [432, 144] on button "A. 15100" at bounding box center [401, 137] width 348 height 26
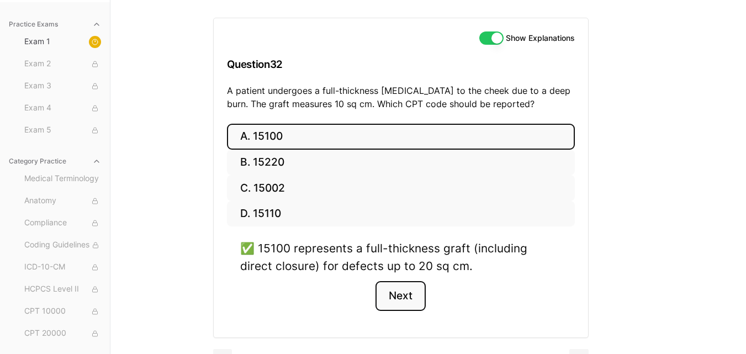
click at [407, 289] on button "Next" at bounding box center [401, 296] width 50 height 30
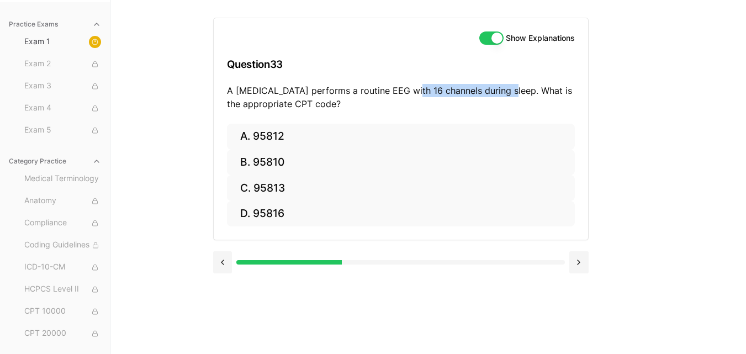
drag, startPoint x: 403, startPoint y: 86, endPoint x: 514, endPoint y: 90, distance: 111.1
click at [514, 90] on p "A [MEDICAL_DATA] performs a routine EEG with 16 channels during sleep. What is …" at bounding box center [401, 97] width 348 height 27
